Goal: Transaction & Acquisition: Purchase product/service

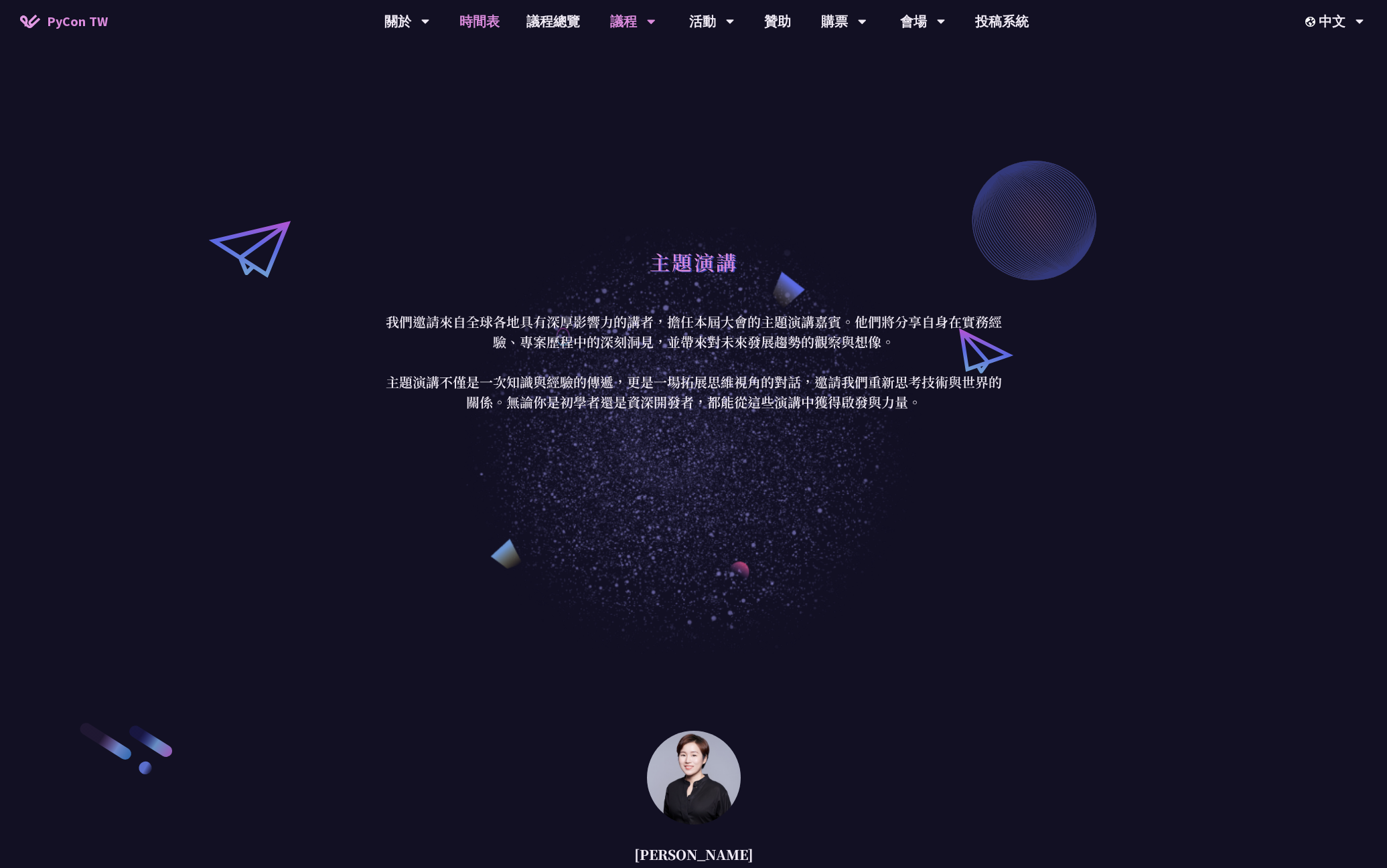
click at [476, 21] on link "時間表" at bounding box center [479, 21] width 67 height 43
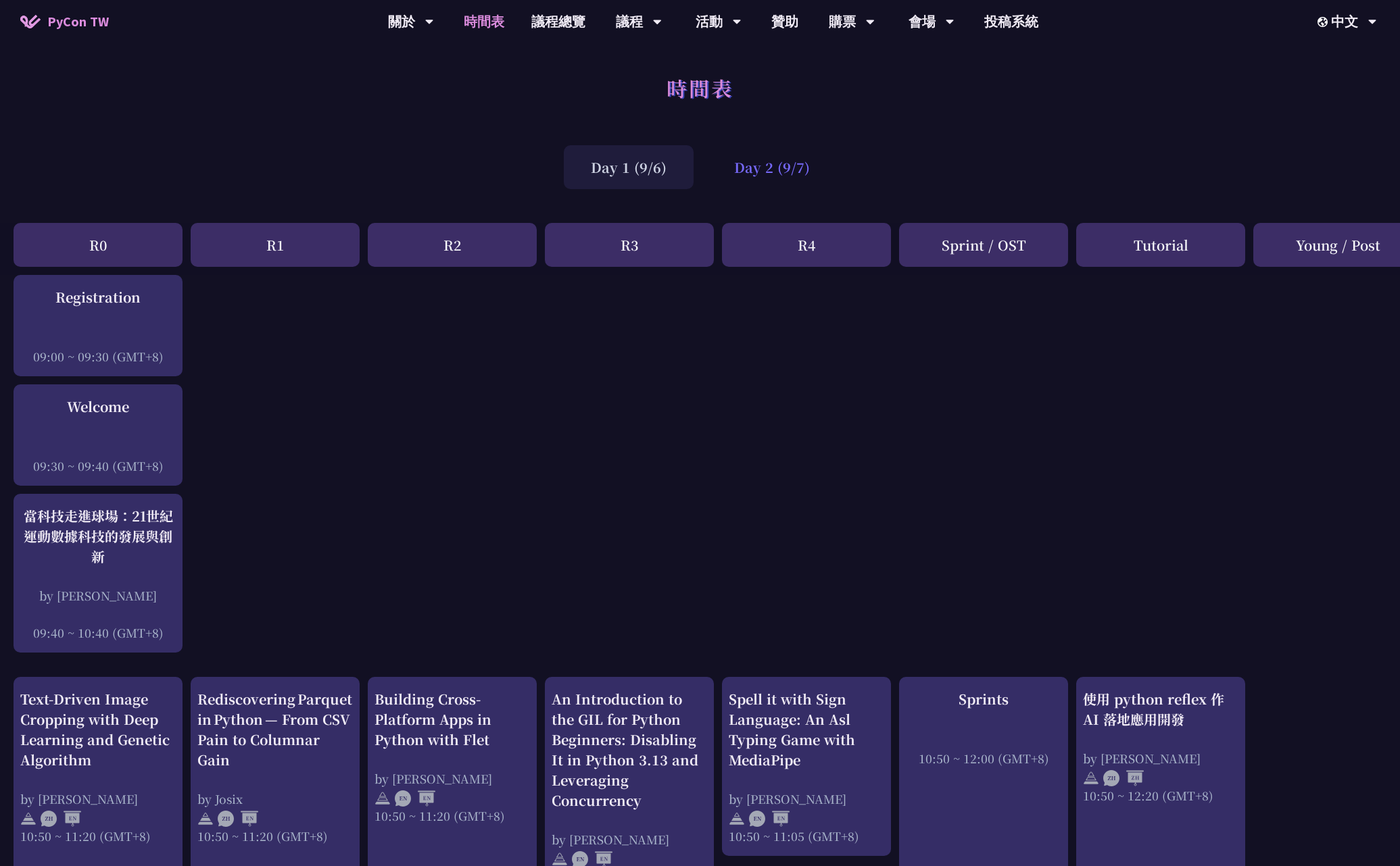
click at [759, 156] on div "Day 2 (9/7)" at bounding box center [771, 167] width 130 height 44
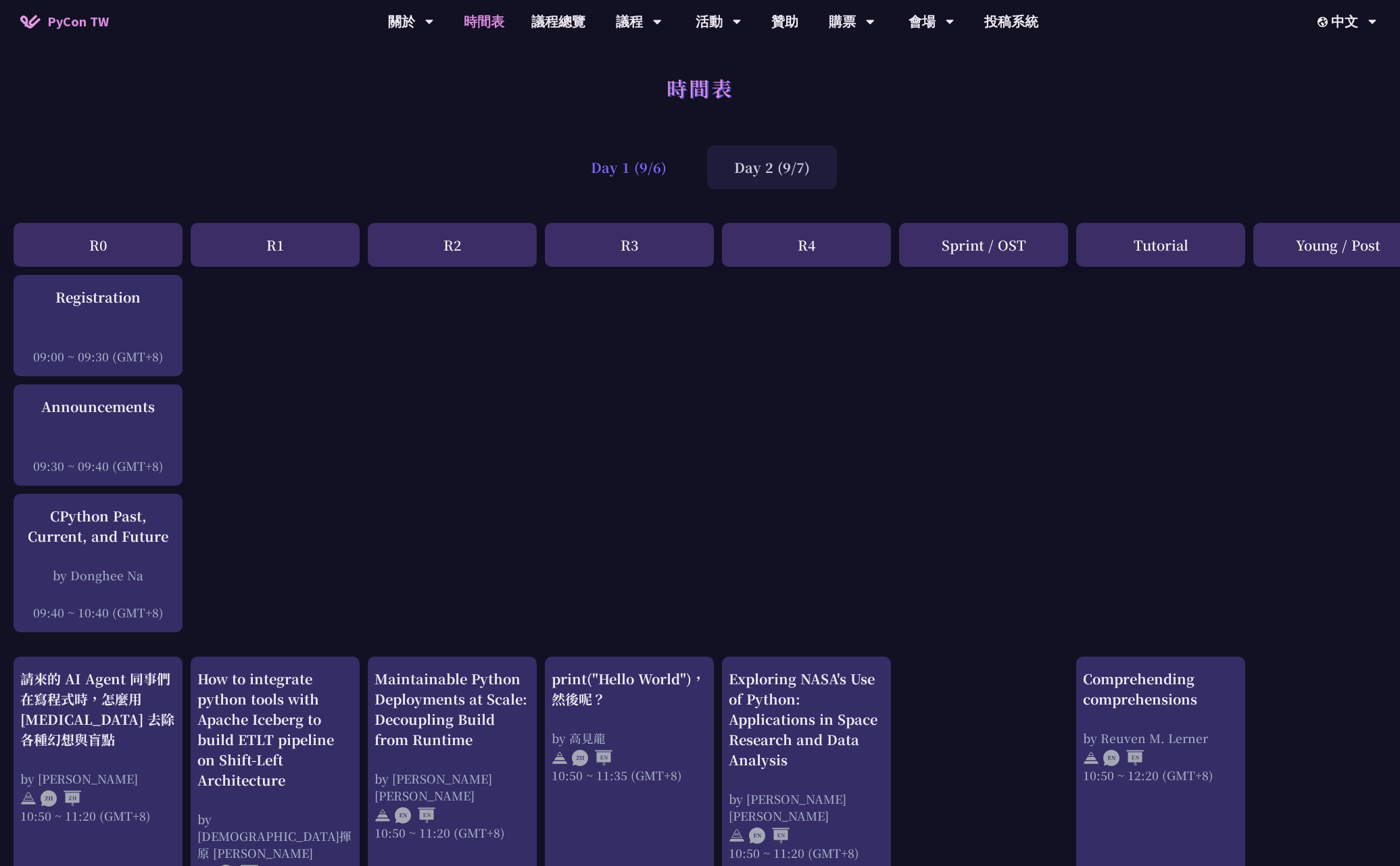
click at [664, 164] on div "Day 1 (9/6)" at bounding box center [628, 167] width 130 height 44
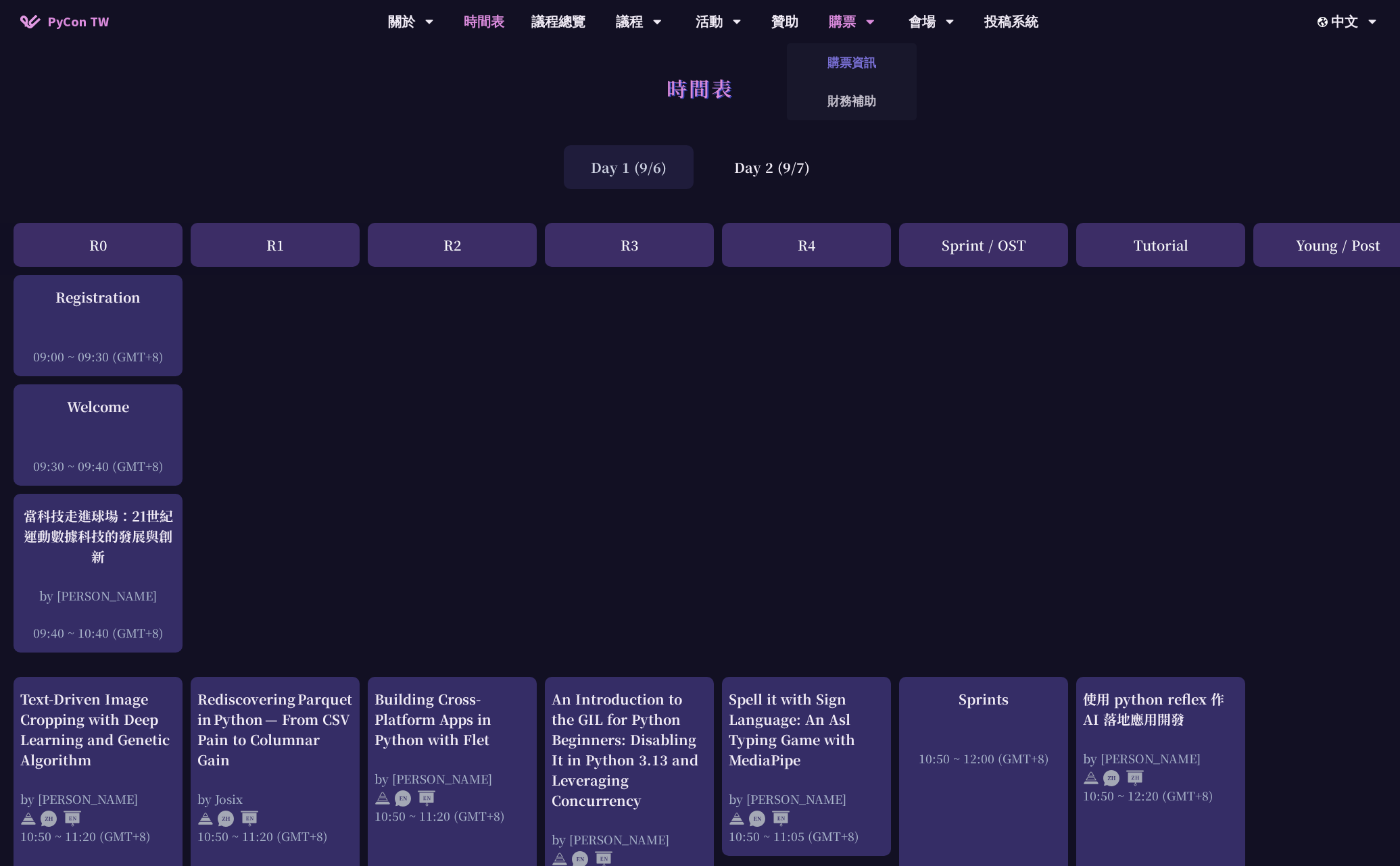
click at [845, 64] on link "購票資訊" at bounding box center [851, 63] width 130 height 32
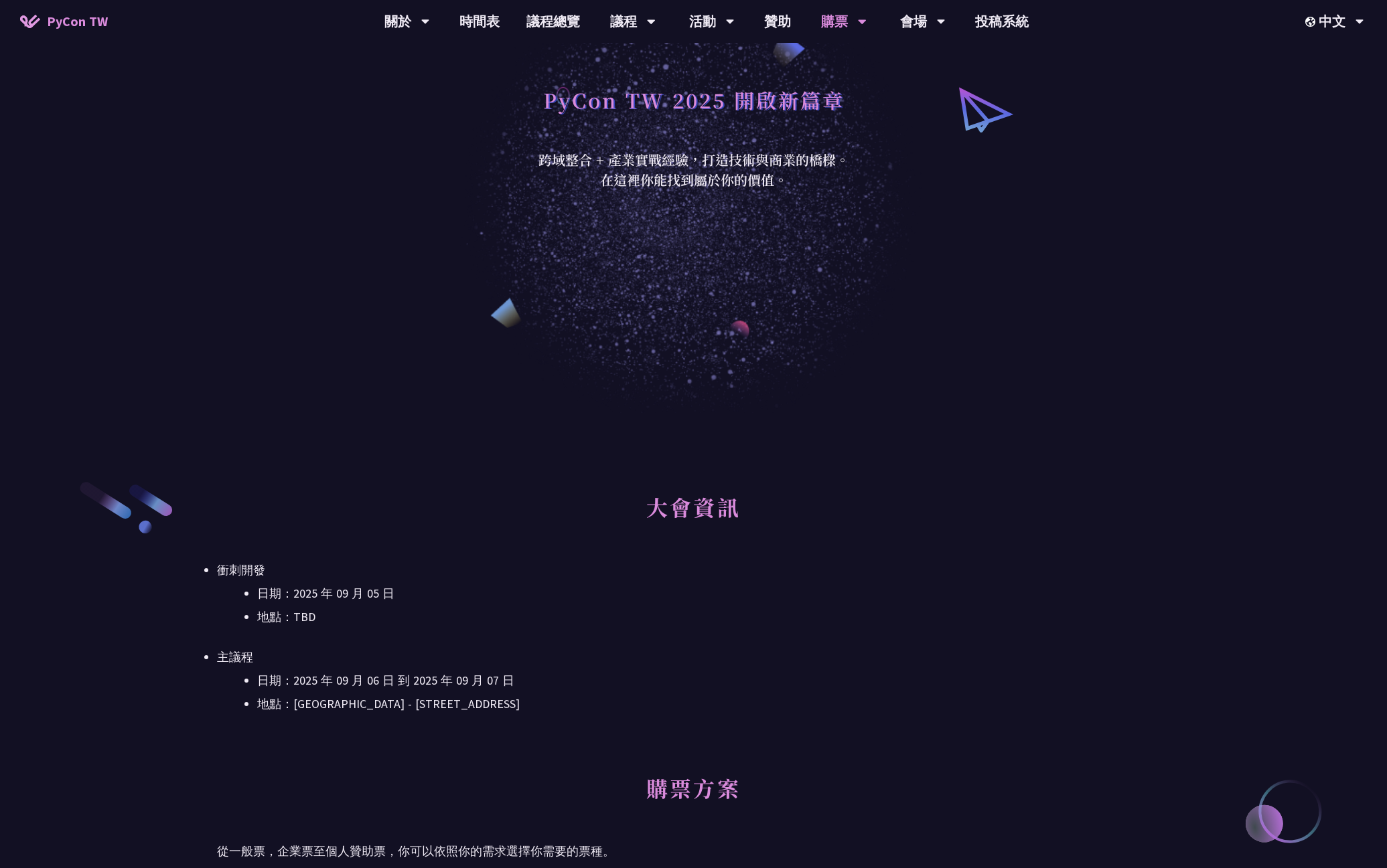
scroll to position [321, 0]
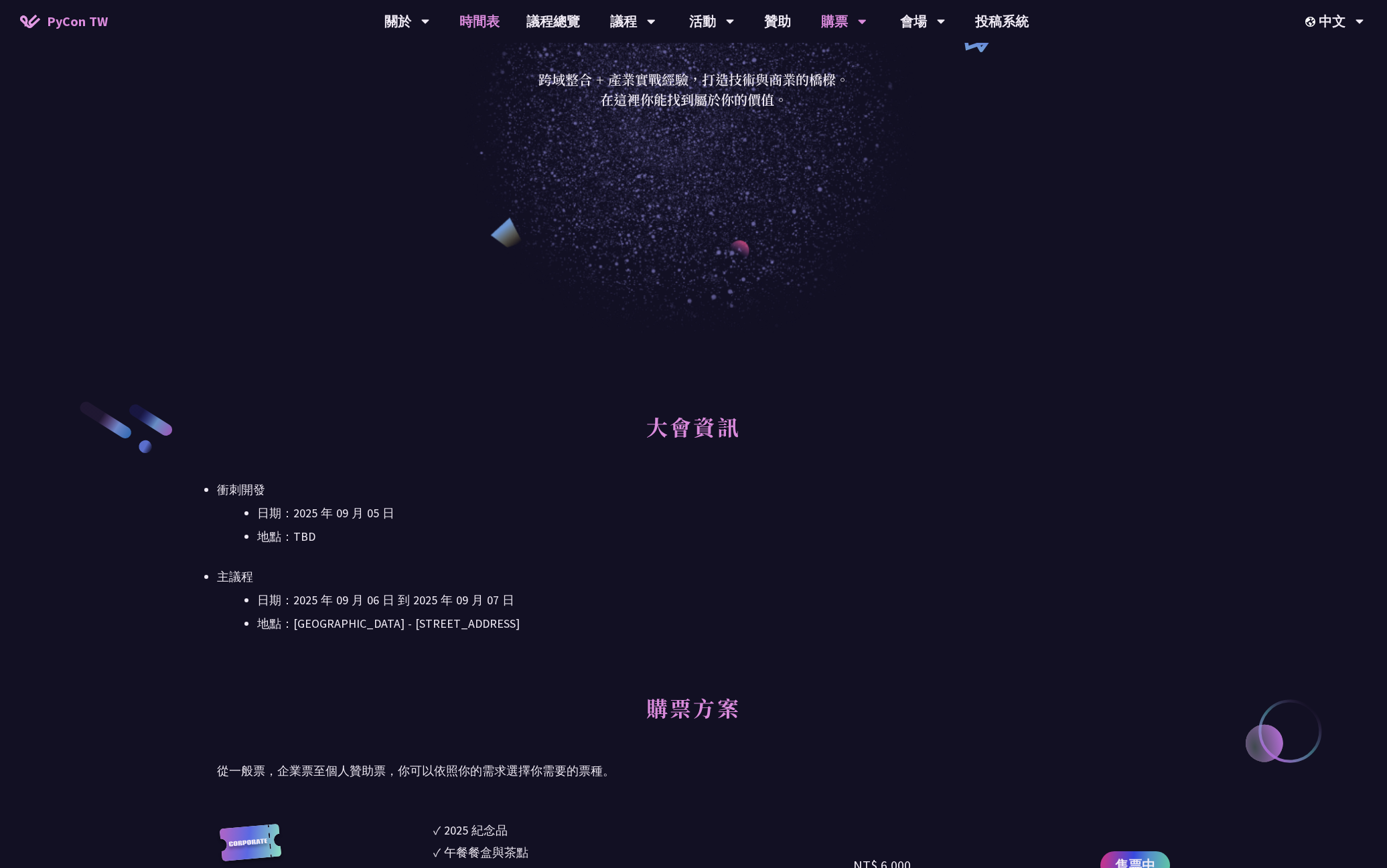
click at [475, 29] on link "時間表" at bounding box center [479, 21] width 67 height 43
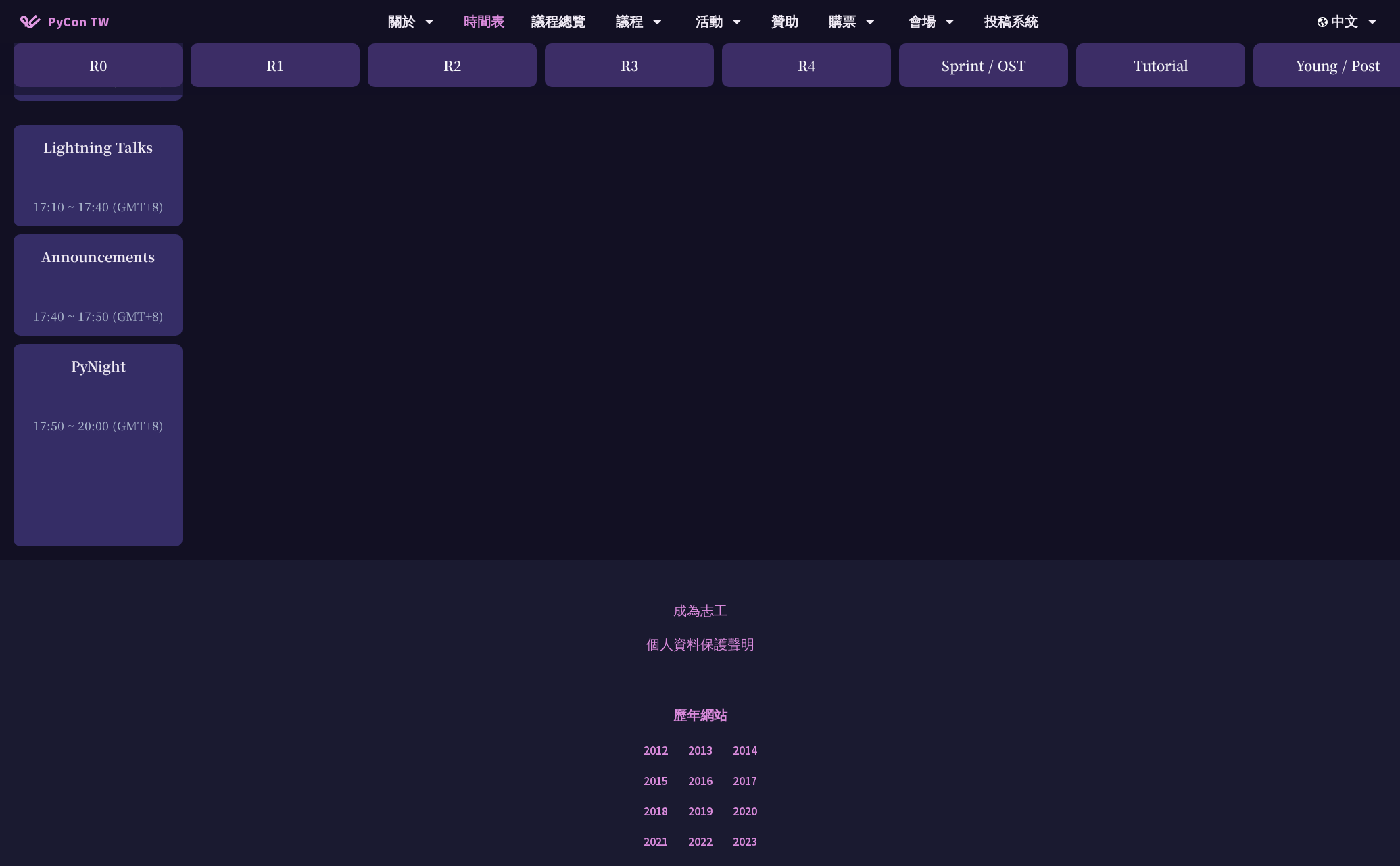
scroll to position [1888, 0]
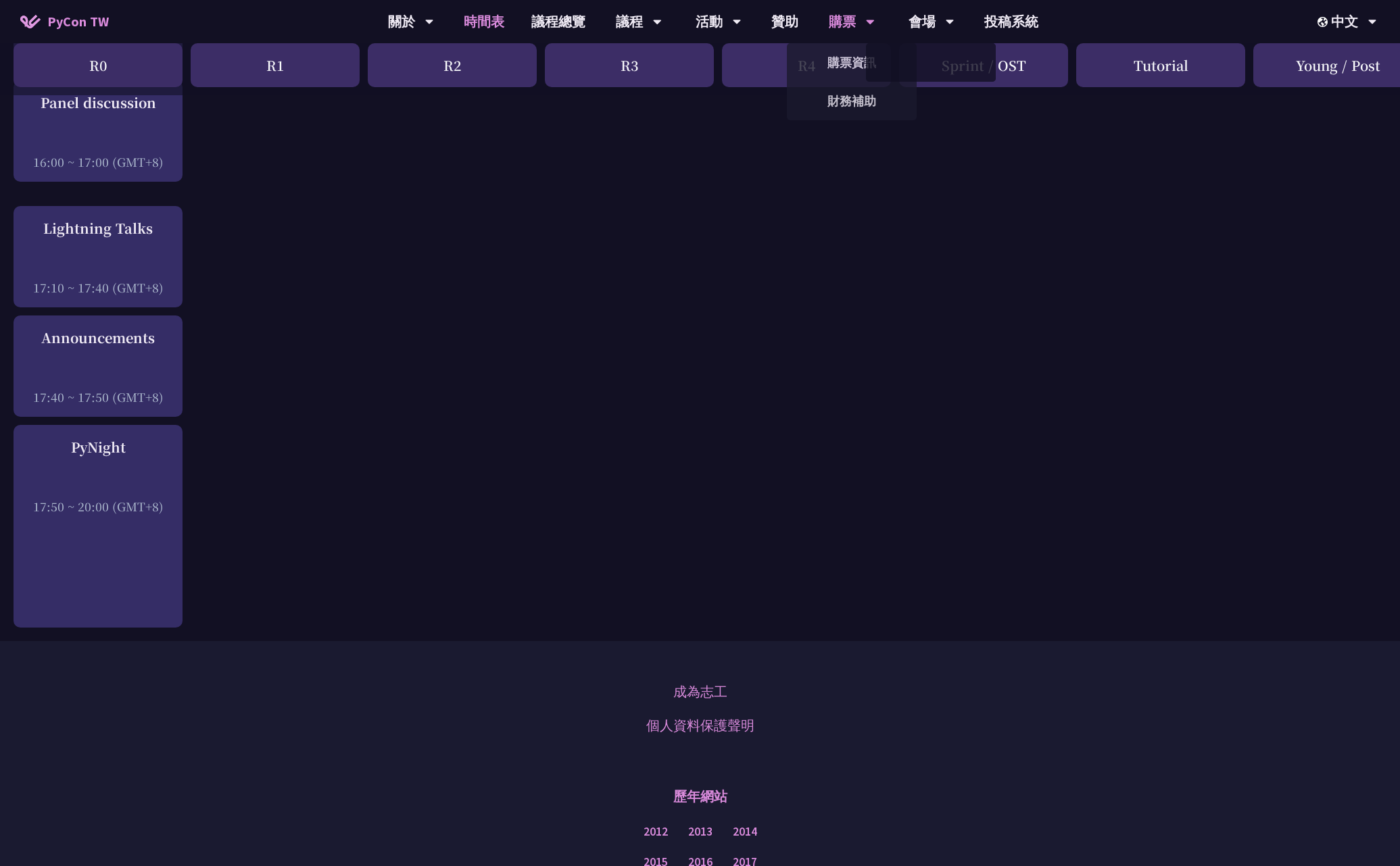
click at [434, 21] on div "購票" at bounding box center [411, 21] width 46 height 43
click at [839, 63] on link "購票資訊" at bounding box center [851, 63] width 130 height 32
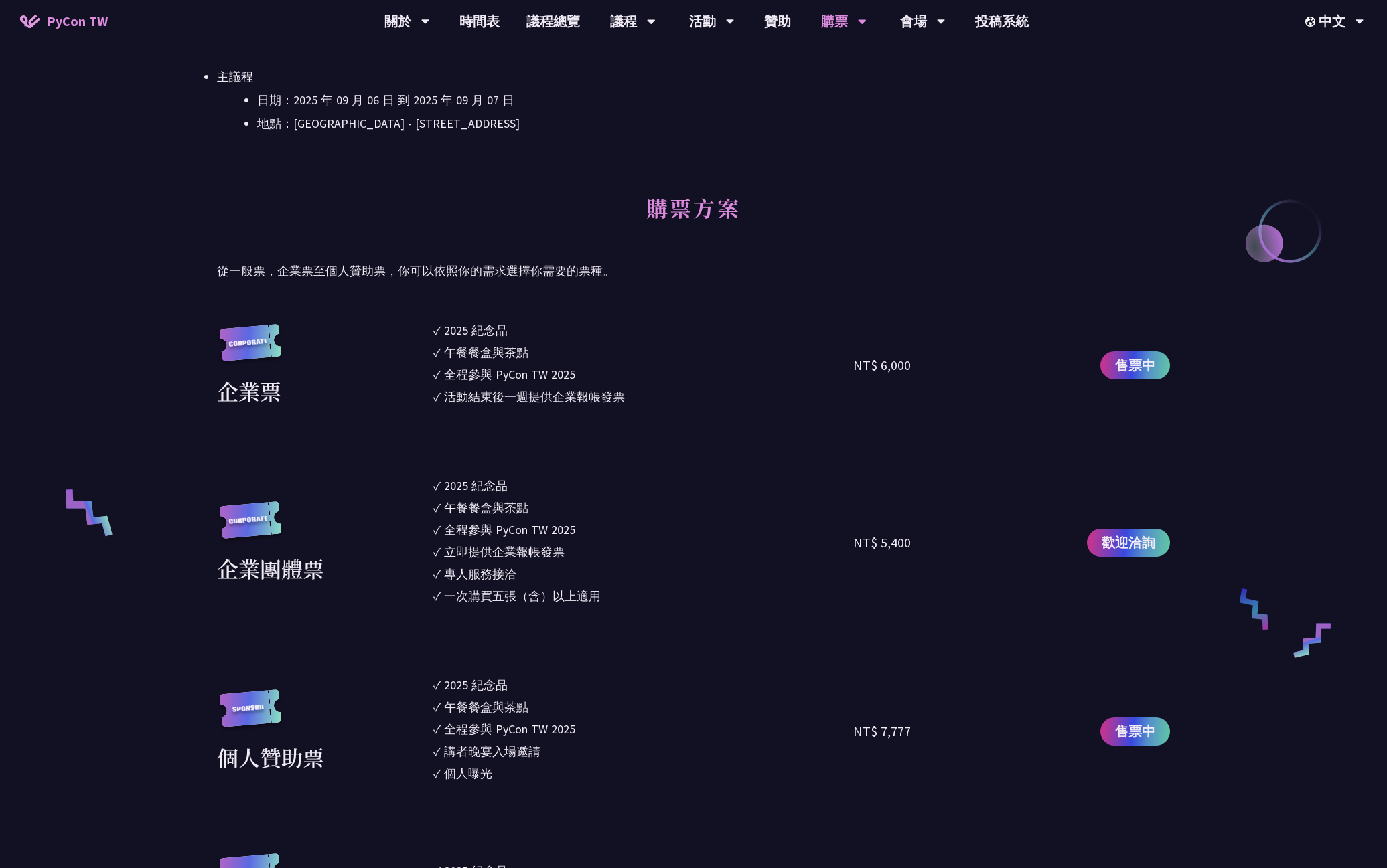
scroll to position [902, 0]
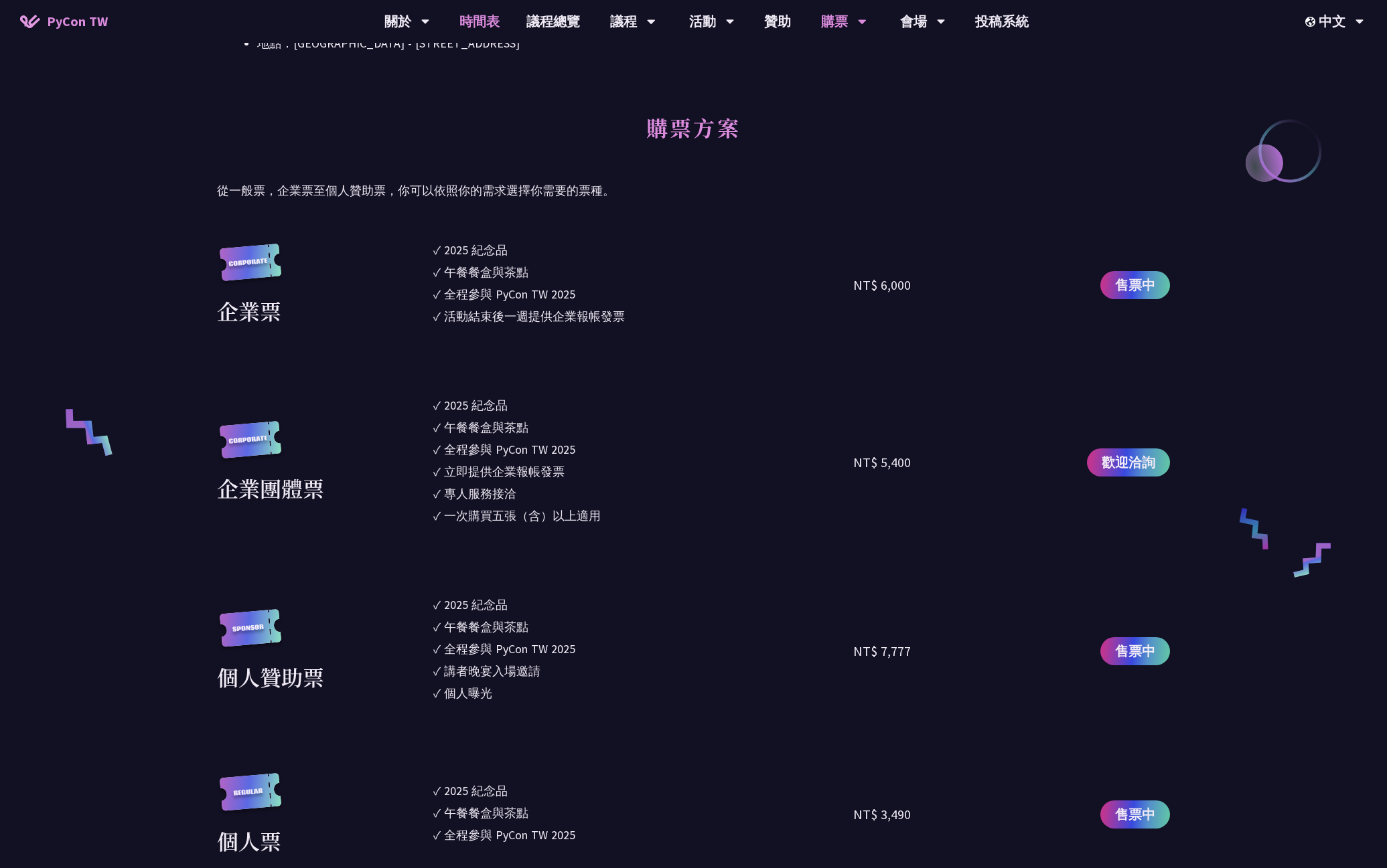
click at [497, 19] on link "時間表" at bounding box center [479, 21] width 67 height 43
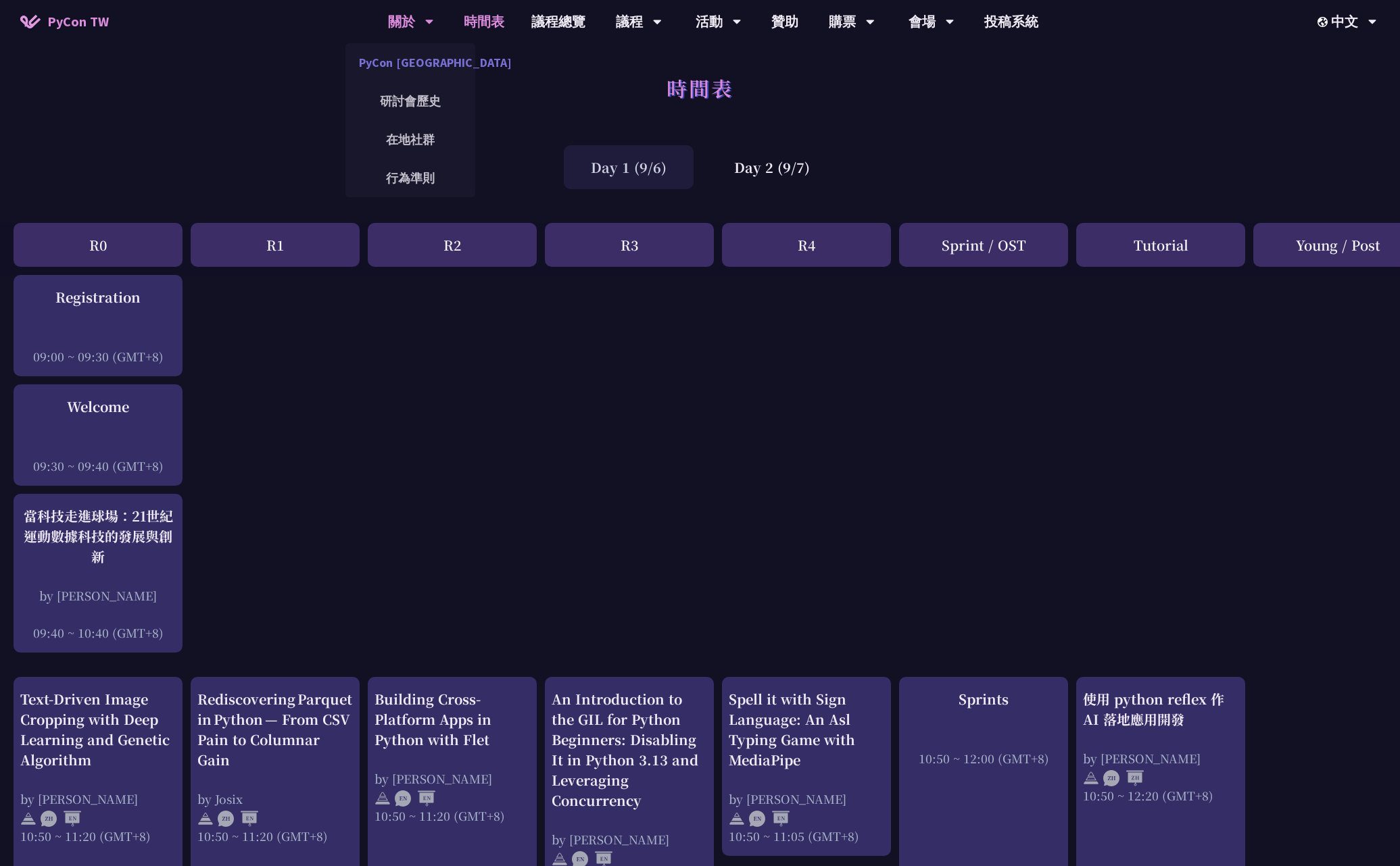
click at [411, 71] on link "PyCon [GEOGRAPHIC_DATA]" at bounding box center [410, 63] width 130 height 32
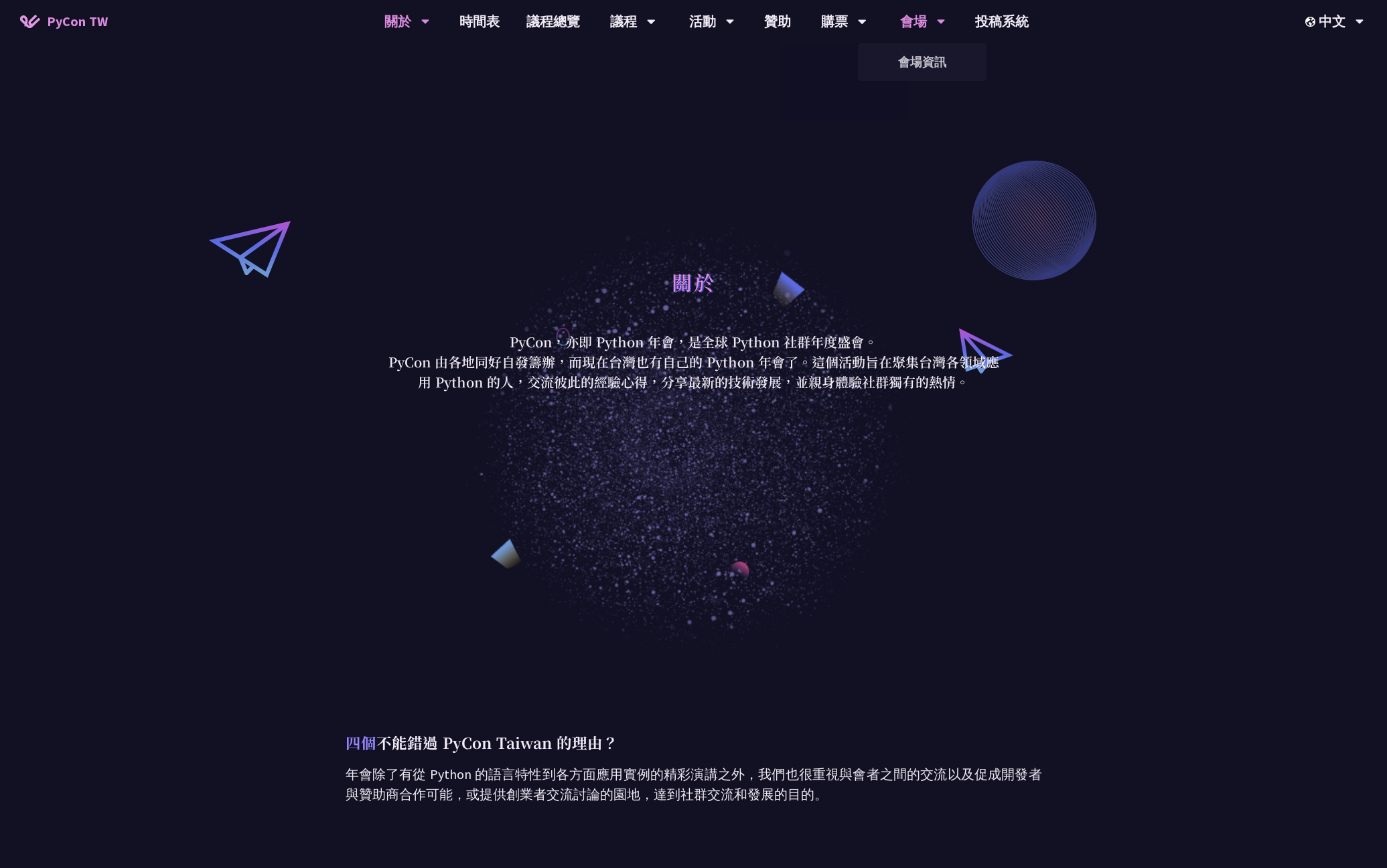
click at [656, 23] on div "會場" at bounding box center [633, 21] width 46 height 43
click at [925, 63] on link "會場資訊" at bounding box center [922, 62] width 129 height 32
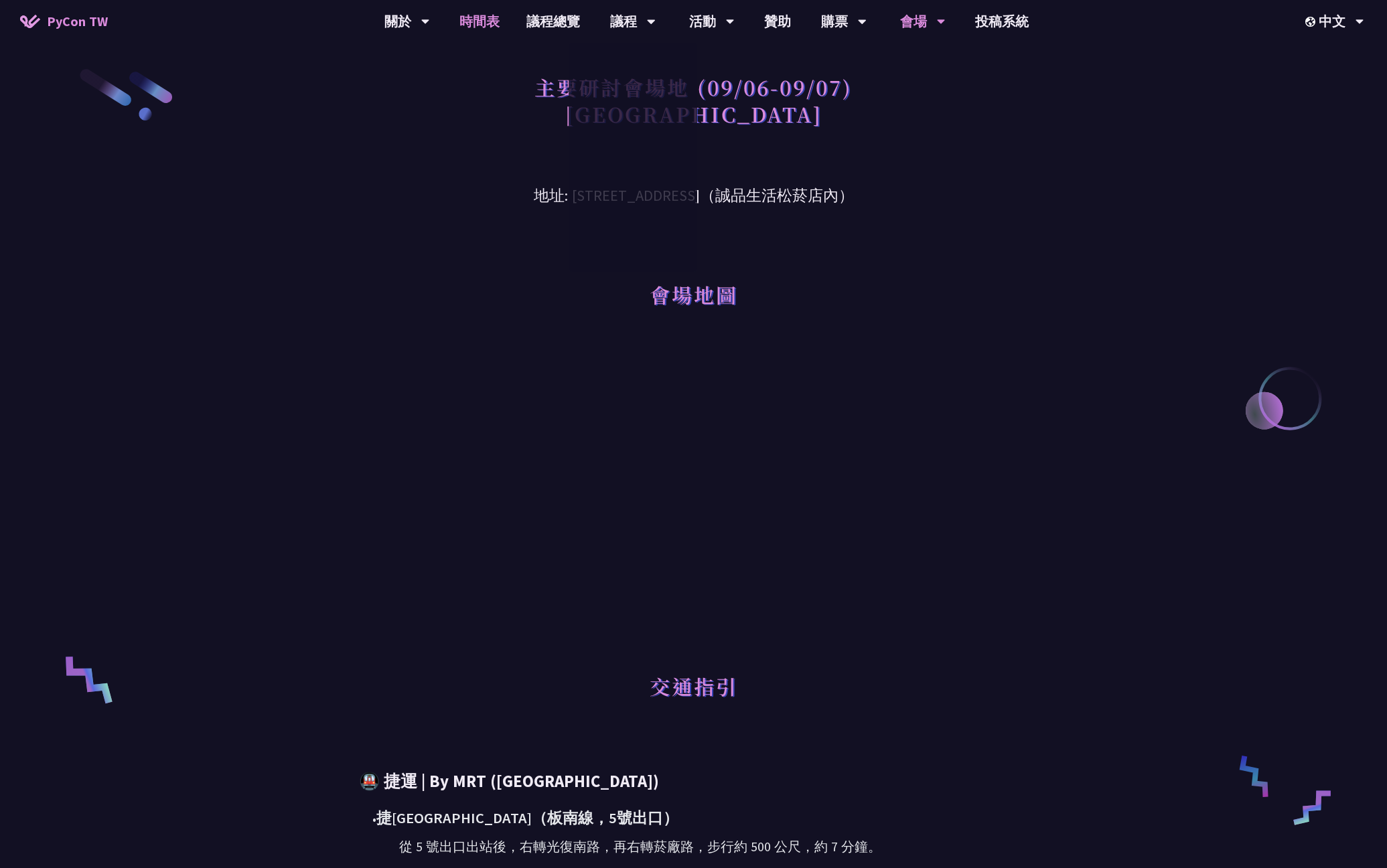
click at [482, 24] on link "時間表" at bounding box center [479, 21] width 67 height 43
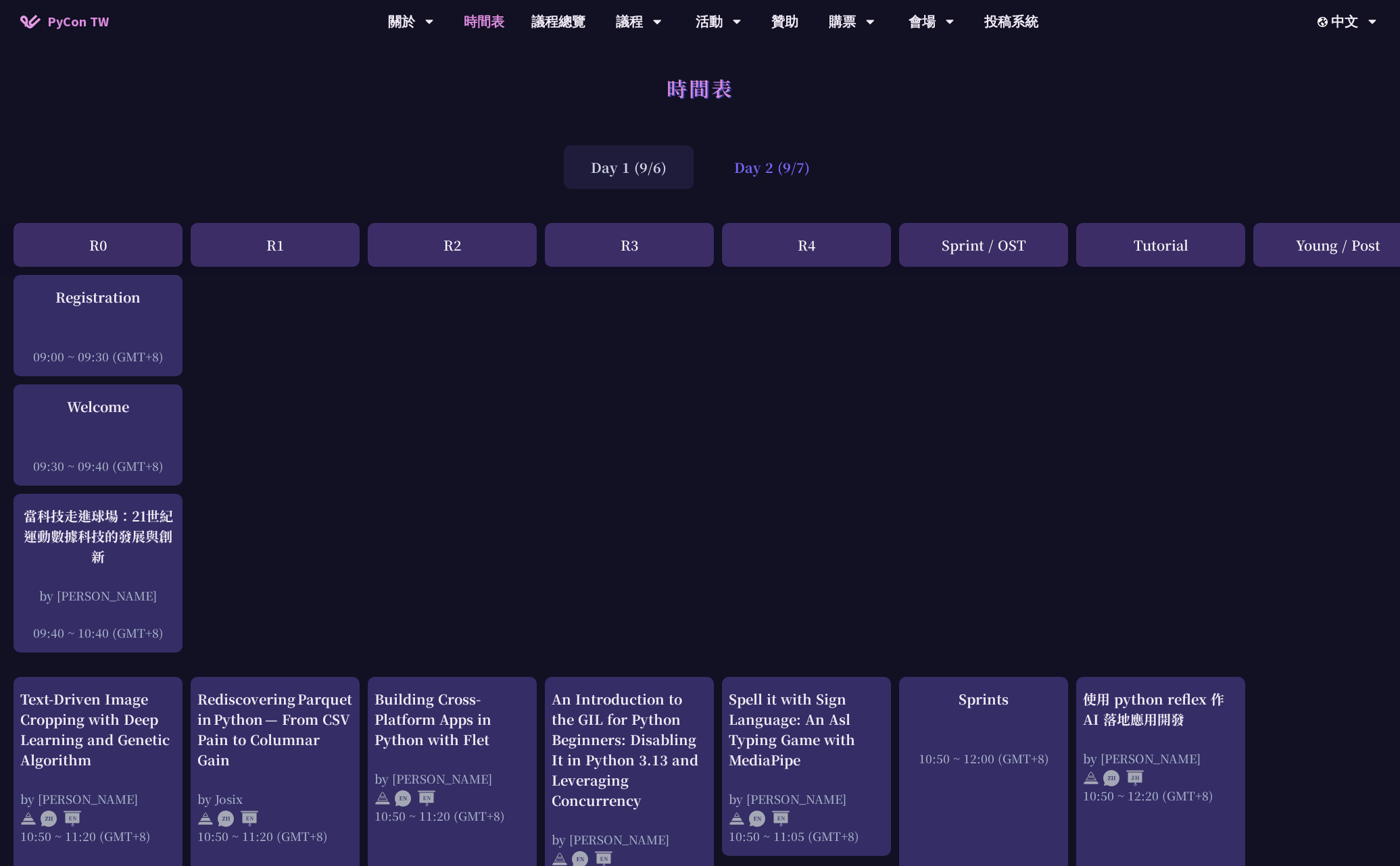
click at [752, 184] on div "Day 2 (9/7)" at bounding box center [771, 167] width 130 height 44
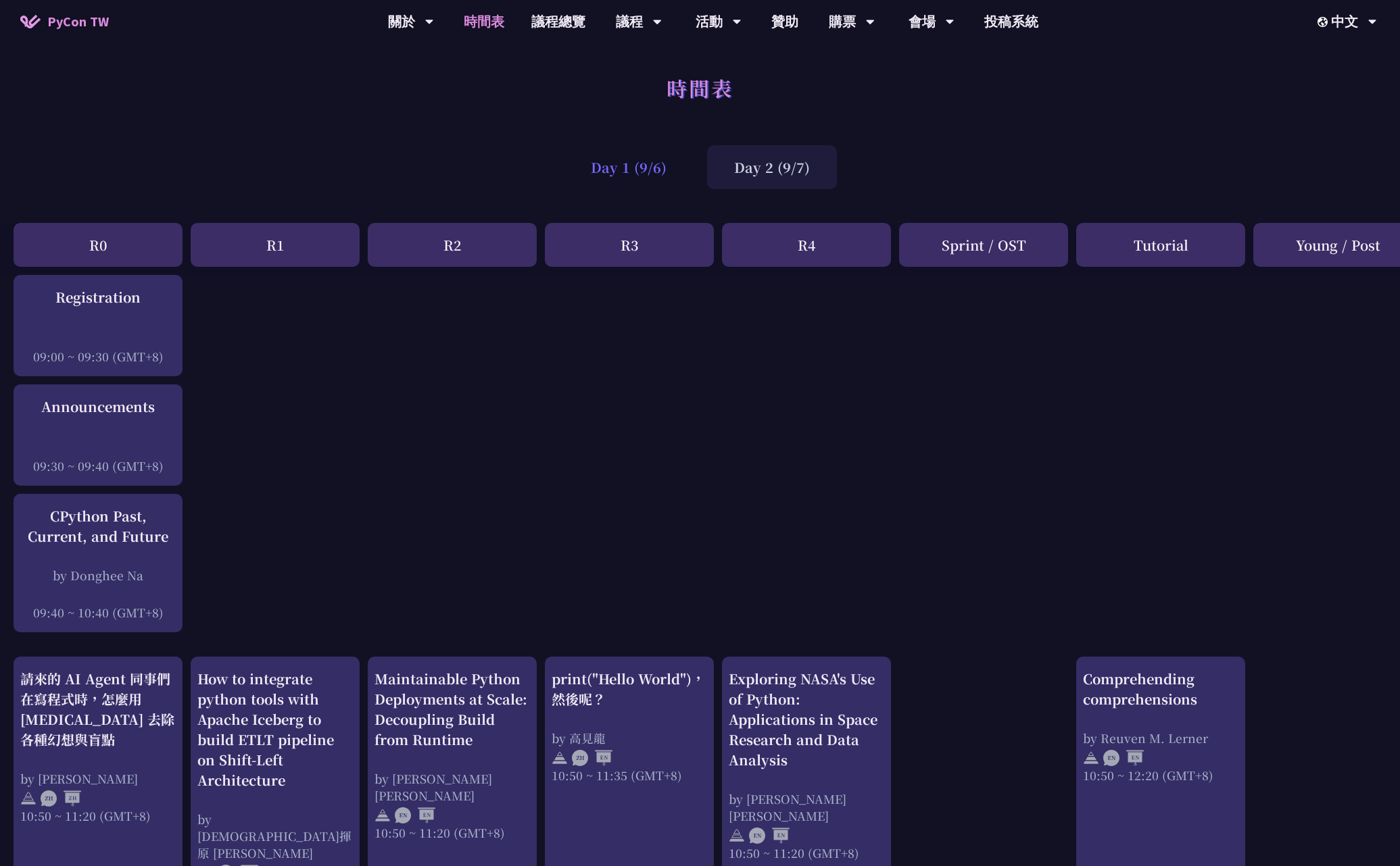
click at [638, 177] on div "Day 1 (9/6)" at bounding box center [628, 167] width 130 height 44
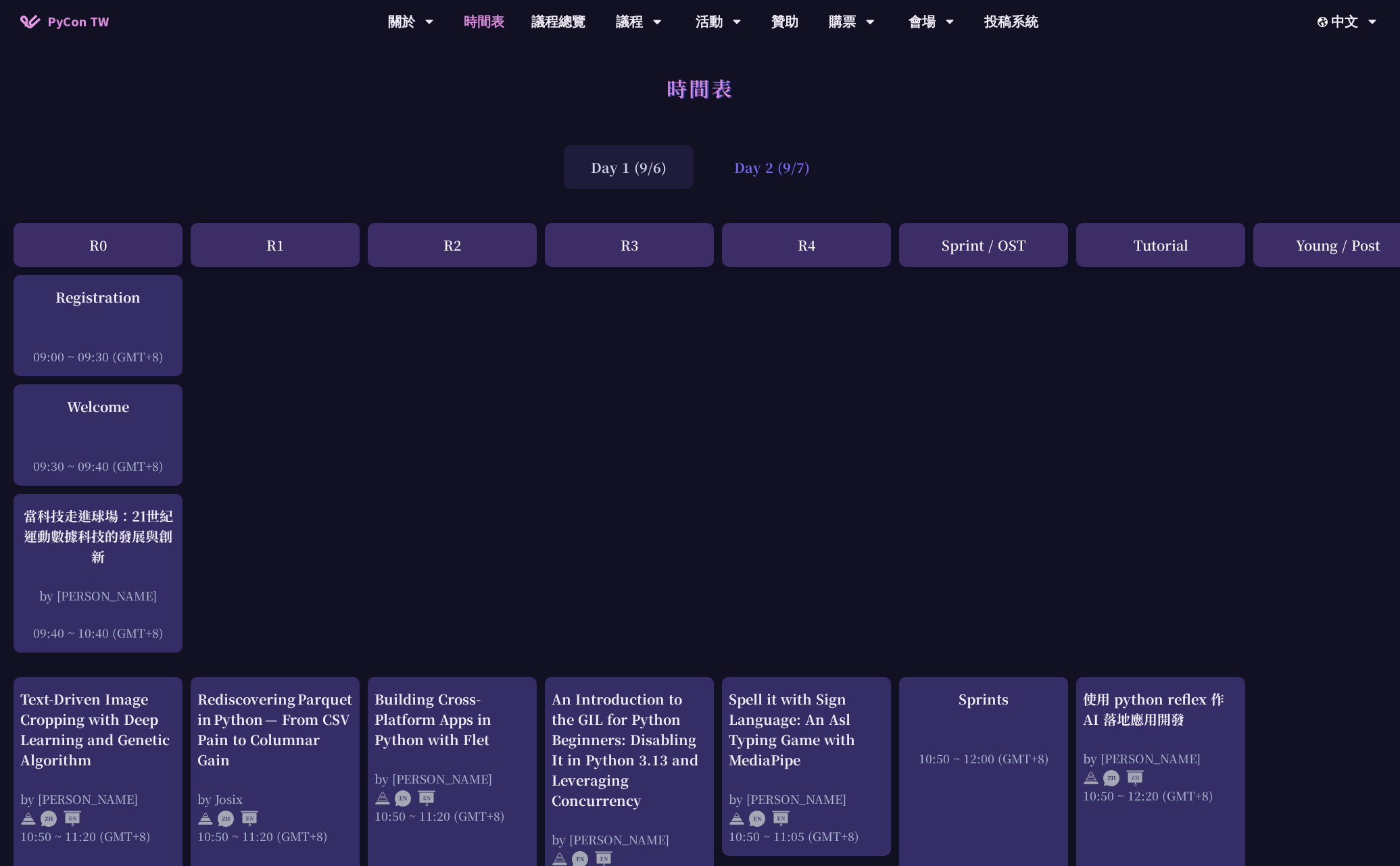
click at [769, 173] on div "Day 2 (9/7)" at bounding box center [771, 167] width 130 height 44
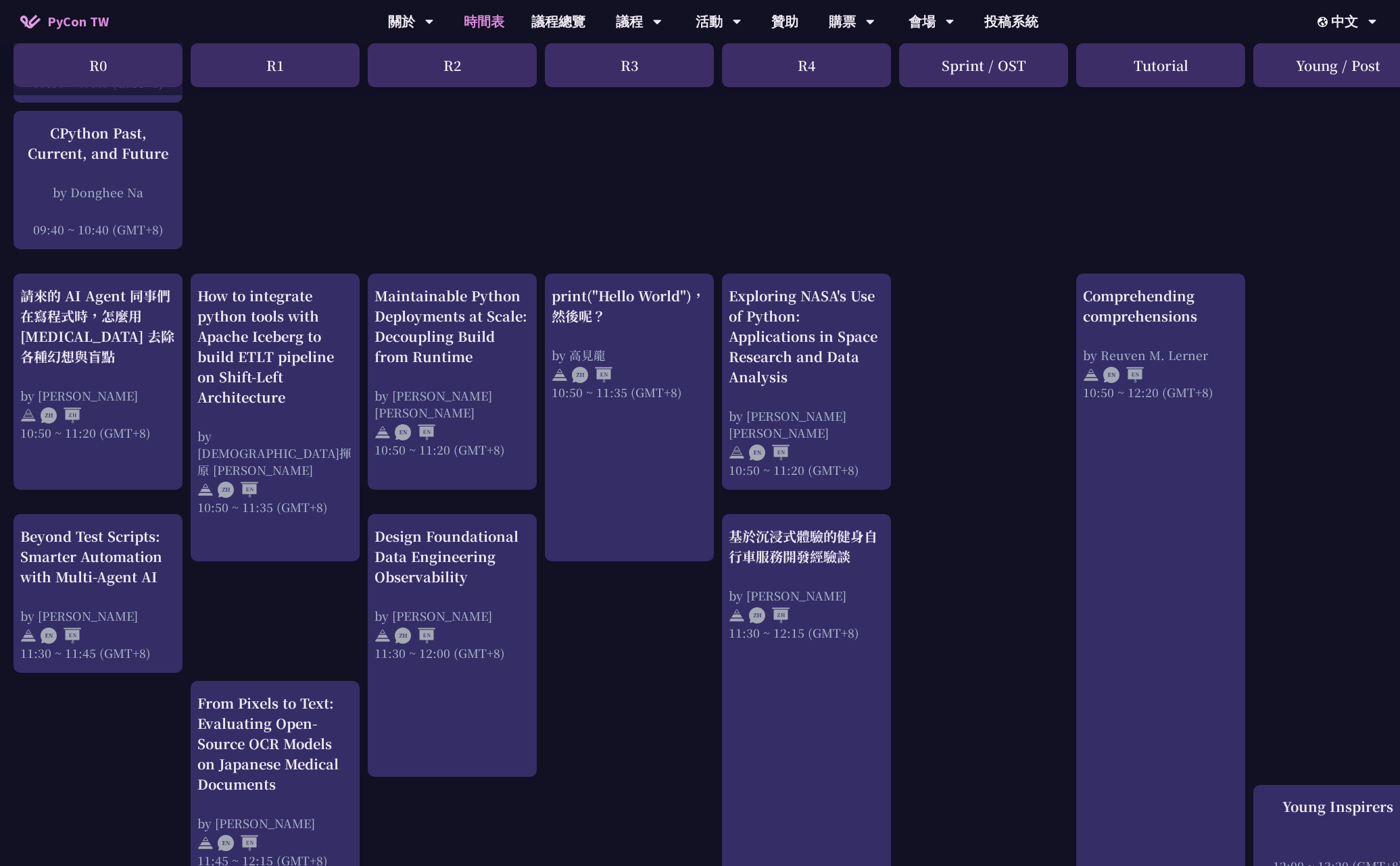
scroll to position [548, 0]
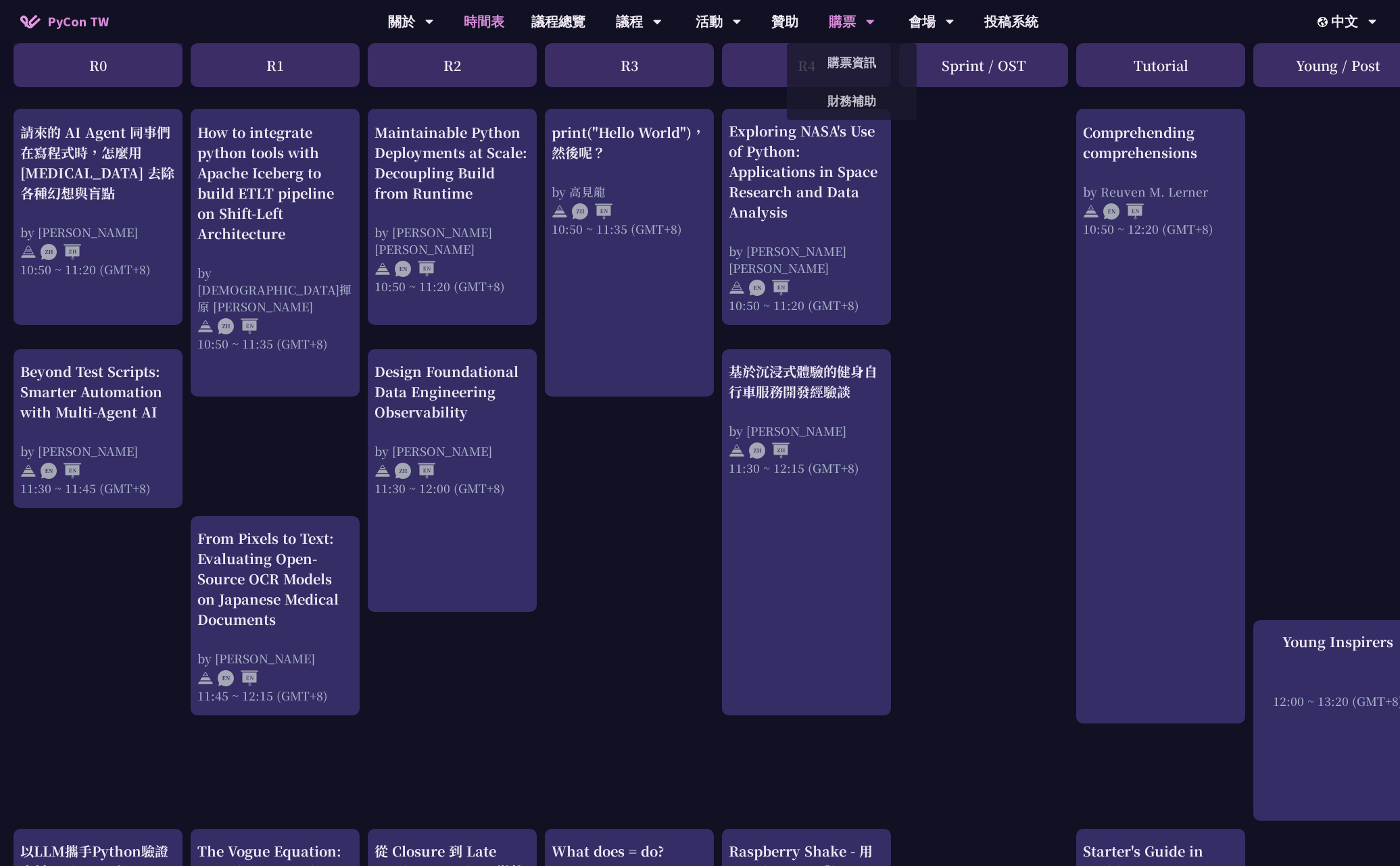
click at [434, 18] on div "購票" at bounding box center [411, 21] width 46 height 43
click at [847, 68] on link "購票資訊" at bounding box center [851, 63] width 130 height 32
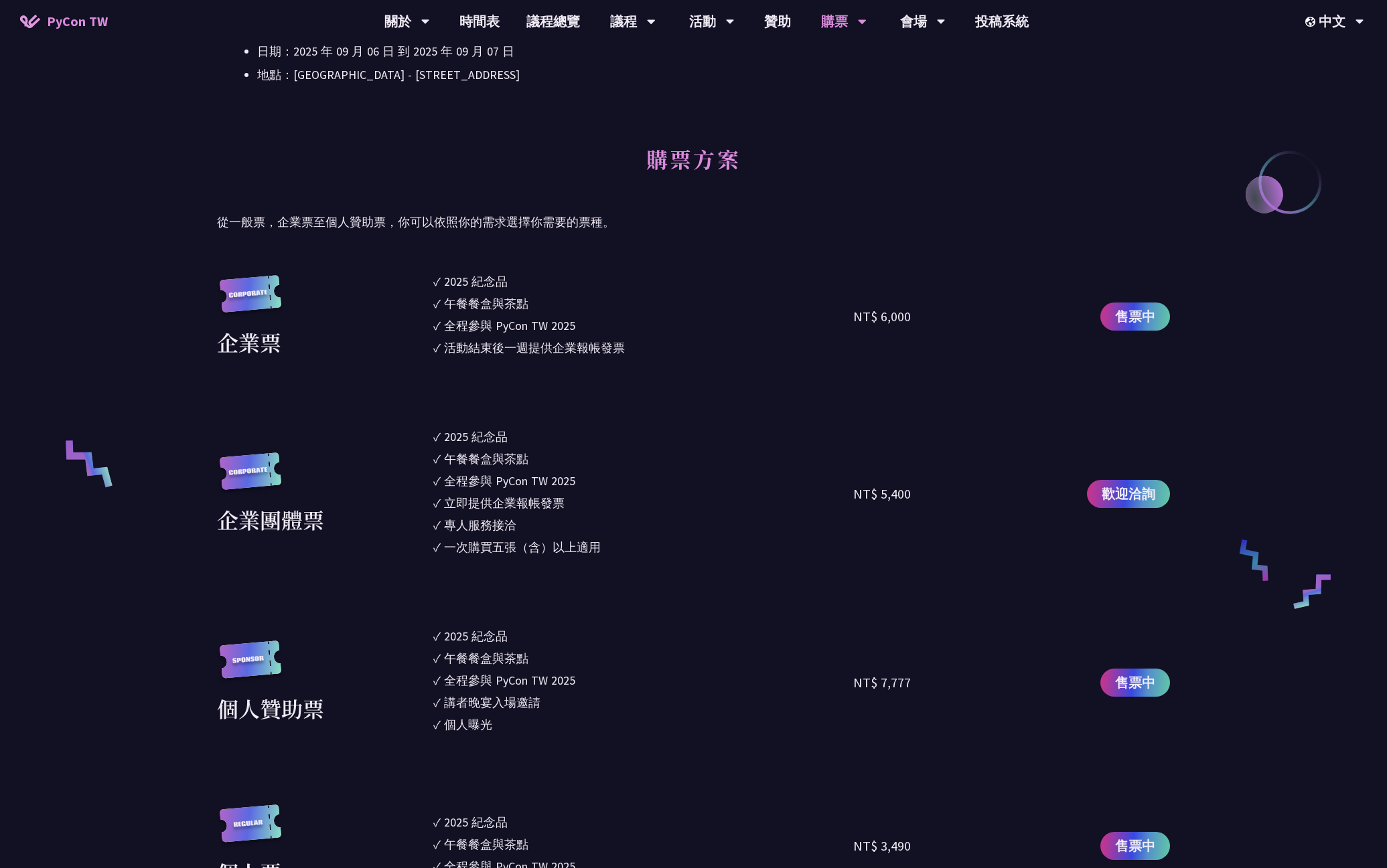
scroll to position [709, 0]
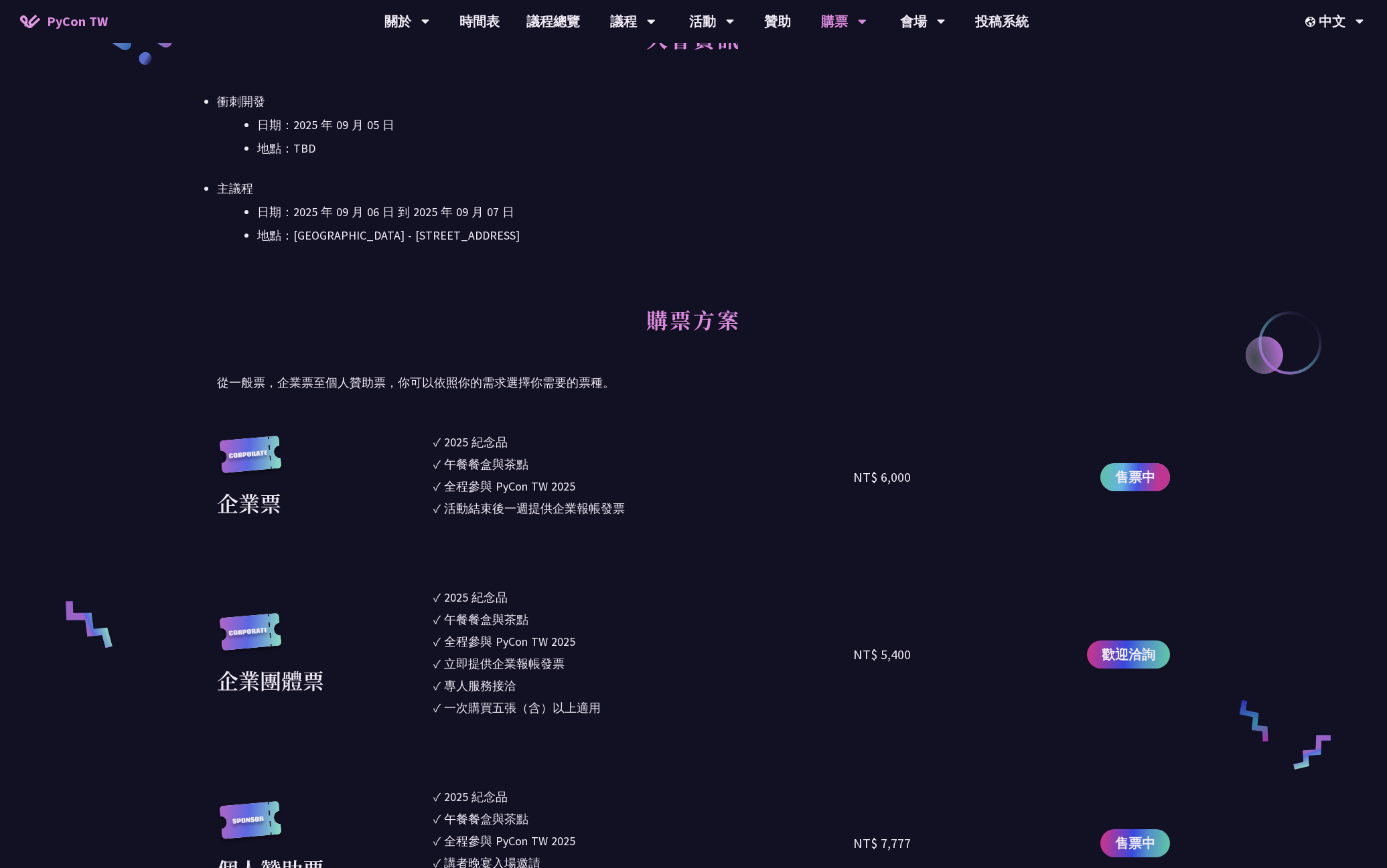
click at [1133, 480] on span "售票中" at bounding box center [1135, 478] width 40 height 20
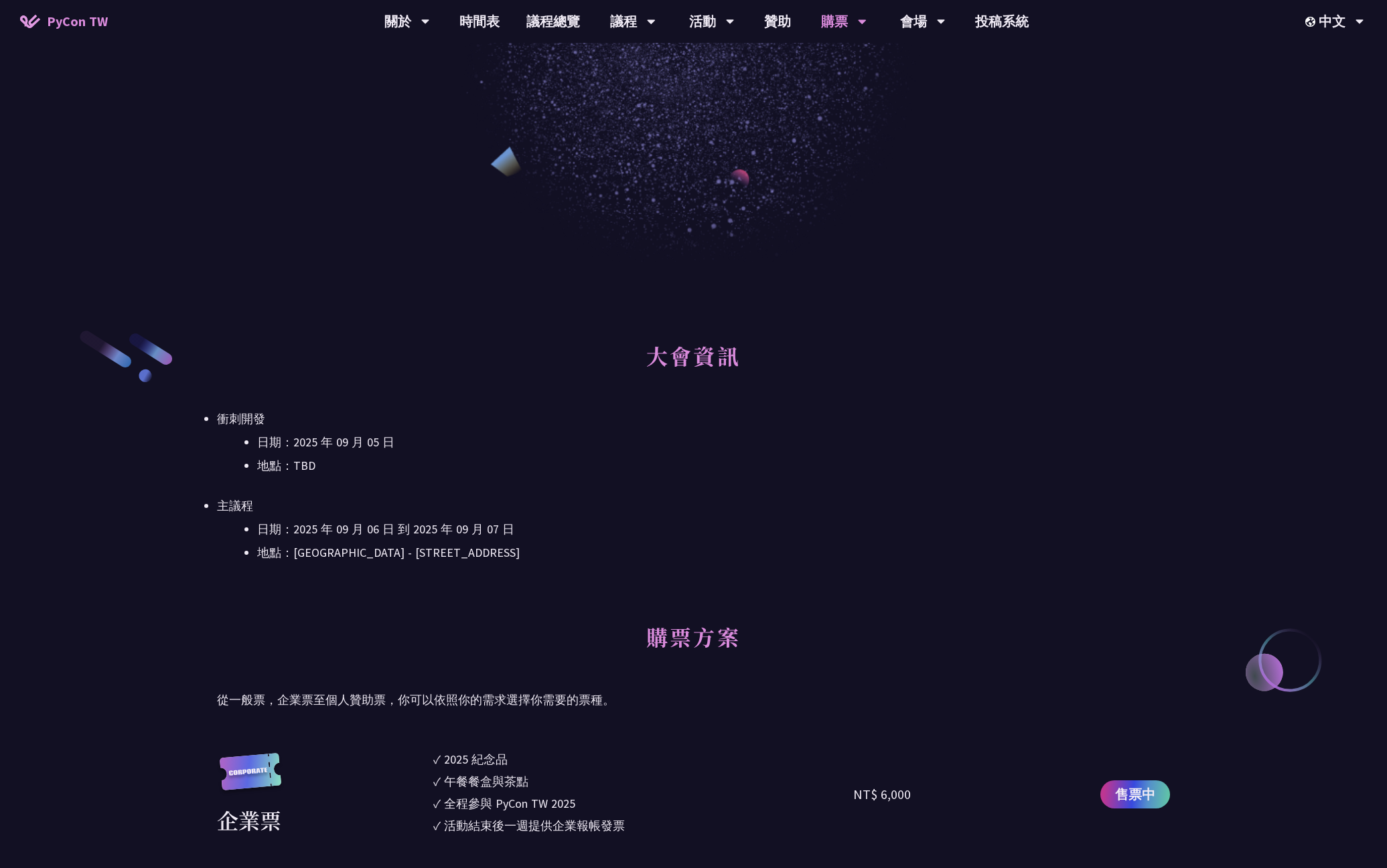
scroll to position [0, 0]
